Goal: Task Accomplishment & Management: Use online tool/utility

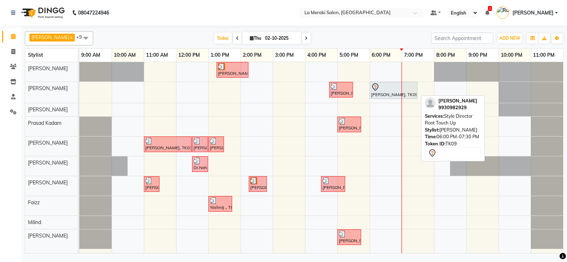
click at [378, 92] on div "[PERSON_NAME], TK09, 06:00 PM-07:30 PM, Style Director Root Touch Up" at bounding box center [394, 90] width 46 height 15
select select "7"
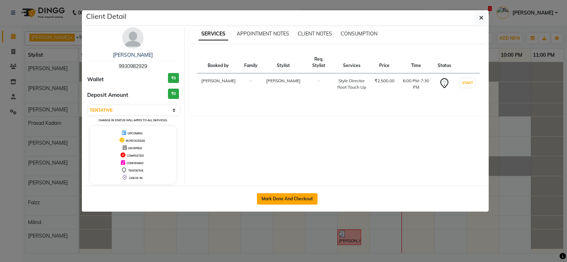
click at [268, 202] on button "Mark Done And Checkout" at bounding box center [287, 198] width 61 height 11
select select "service"
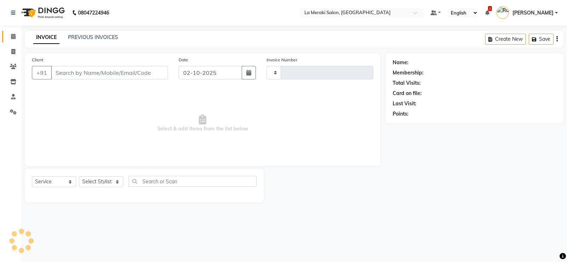
type input "2729"
select select "438"
type input "99******29"
select select "5905"
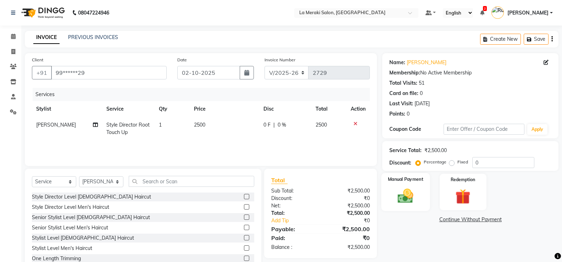
click at [399, 194] on img at bounding box center [405, 196] width 25 height 18
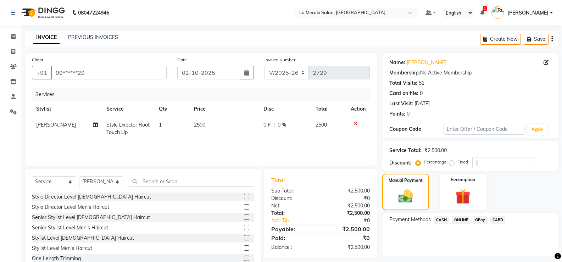
click at [439, 220] on span "CASH" at bounding box center [441, 220] width 15 height 8
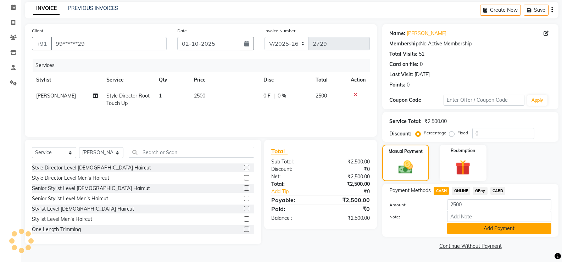
click at [471, 229] on button "Add Payment" at bounding box center [499, 228] width 104 height 11
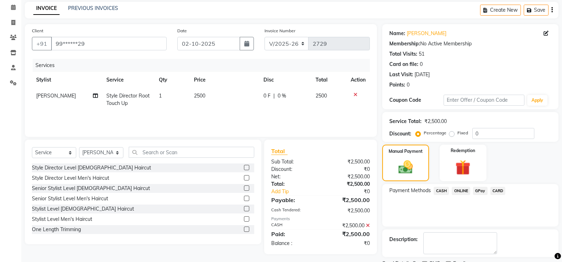
scroll to position [59, 0]
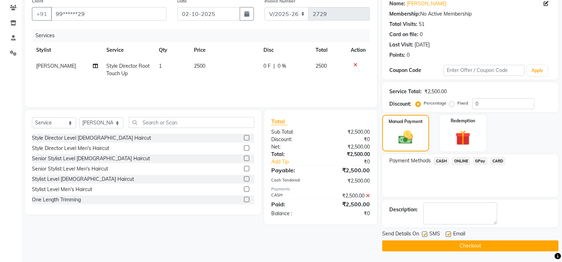
click at [424, 233] on label at bounding box center [424, 234] width 5 height 5
click at [424, 233] on input "checkbox" at bounding box center [424, 234] width 5 height 5
checkbox input "false"
click at [449, 235] on label at bounding box center [448, 234] width 5 height 5
click at [449, 235] on input "checkbox" at bounding box center [448, 234] width 5 height 5
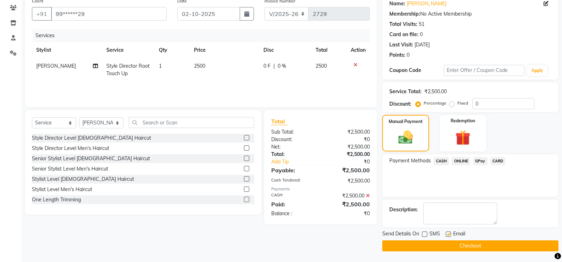
checkbox input "false"
click at [444, 244] on button "Checkout" at bounding box center [470, 245] width 176 height 11
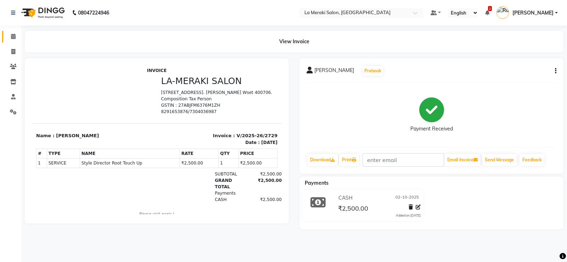
click at [13, 33] on span at bounding box center [13, 37] width 12 height 8
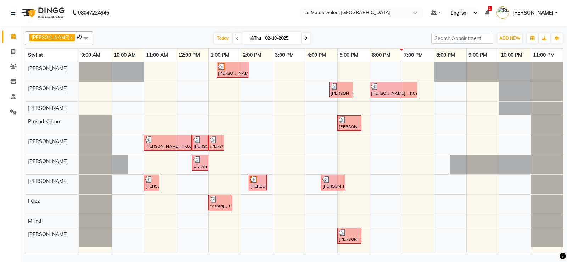
click at [556, 13] on link "[PERSON_NAME]" at bounding box center [527, 13] width 61 height 12
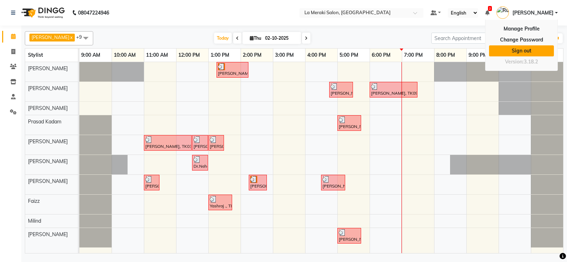
click at [509, 49] on link "Sign out" at bounding box center [521, 50] width 65 height 11
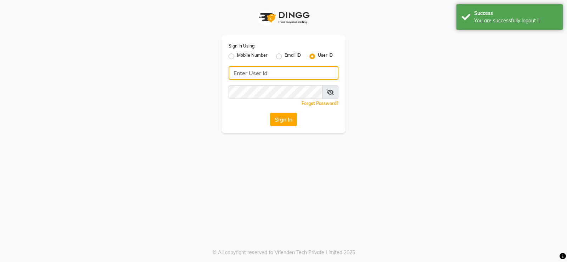
click at [301, 73] on input "Username" at bounding box center [284, 72] width 110 height 13
type input "lameraki"
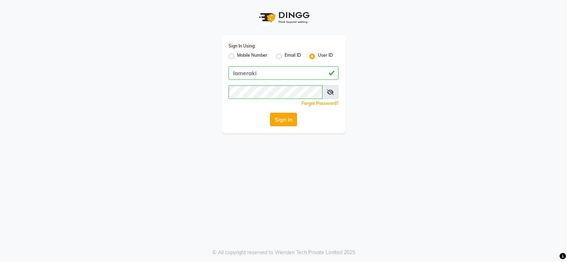
click at [288, 120] on button "Sign In" at bounding box center [283, 119] width 27 height 13
